Goal: Information Seeking & Learning: Learn about a topic

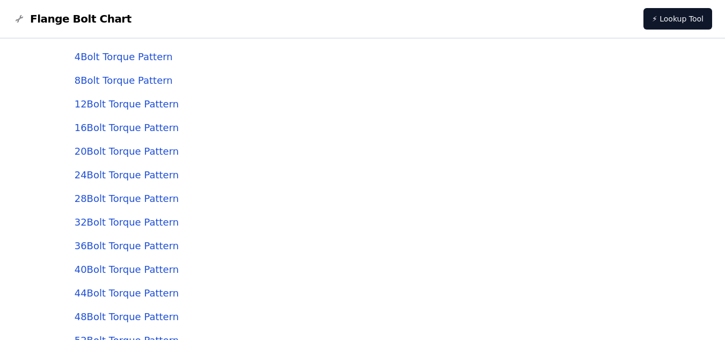
scroll to position [2575, 0]
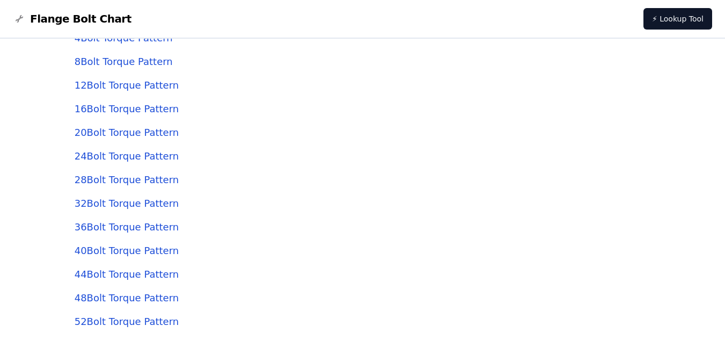
click at [114, 84] on link "12 Bolt Torque Pattern" at bounding box center [127, 84] width 104 height 11
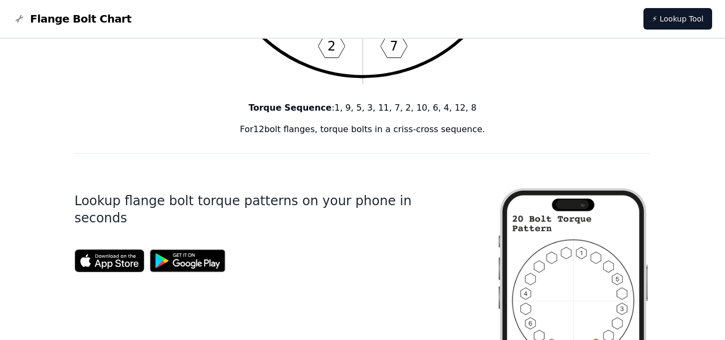
scroll to position [288, 0]
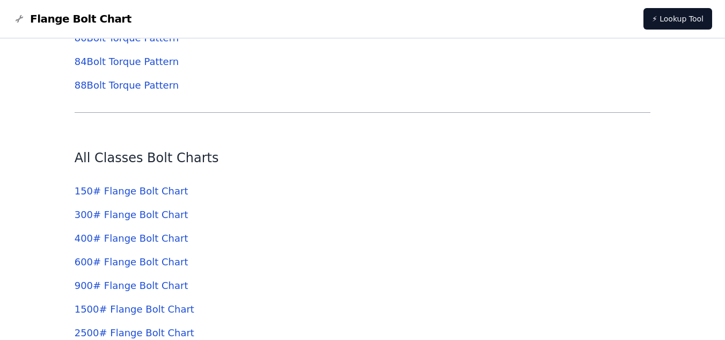
scroll to position [3112, 0]
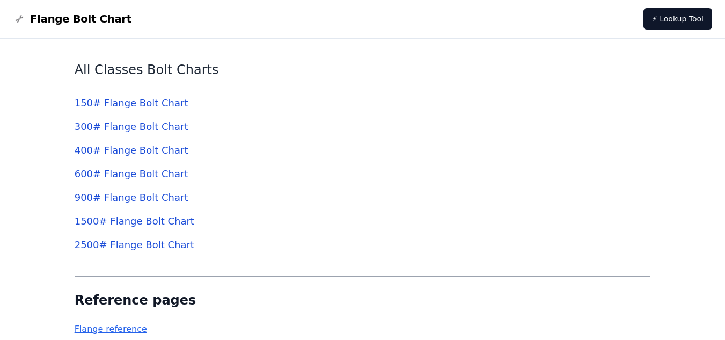
click at [123, 104] on link "150 # Flange Bolt Chart" at bounding box center [132, 102] width 114 height 11
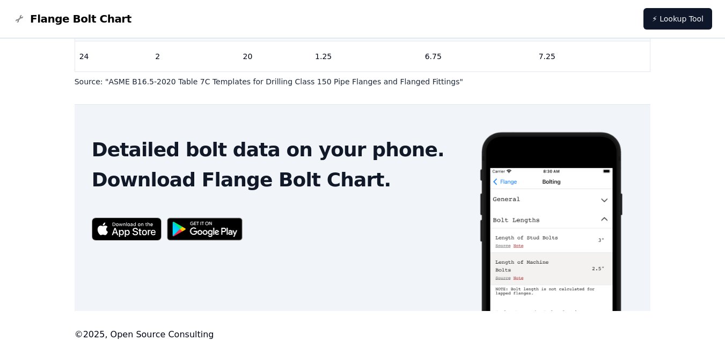
scroll to position [377, 0]
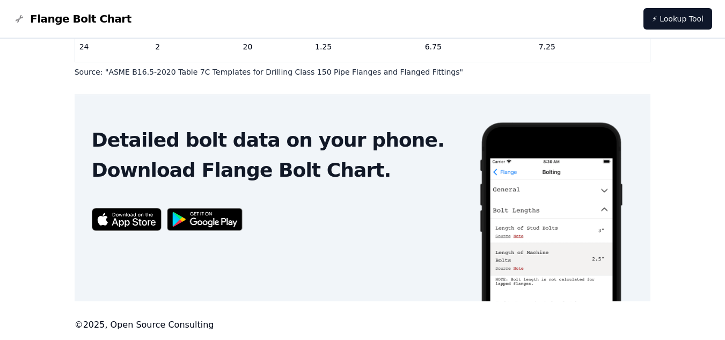
click at [215, 223] on img at bounding box center [204, 219] width 87 height 34
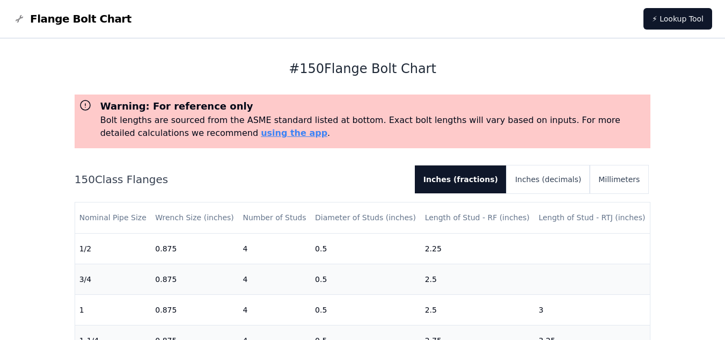
scroll to position [377, 0]
